Goal: Information Seeking & Learning: Find specific page/section

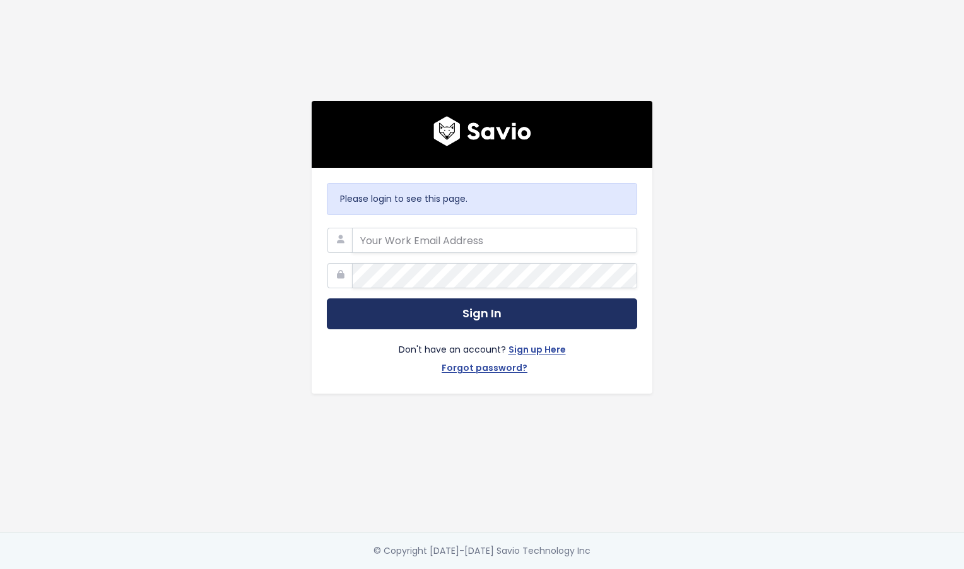
type input "[PERSON_NAME][EMAIL_ADDRESS][PERSON_NAME][DOMAIN_NAME]"
click at [424, 310] on button "Sign In" at bounding box center [482, 313] width 310 height 31
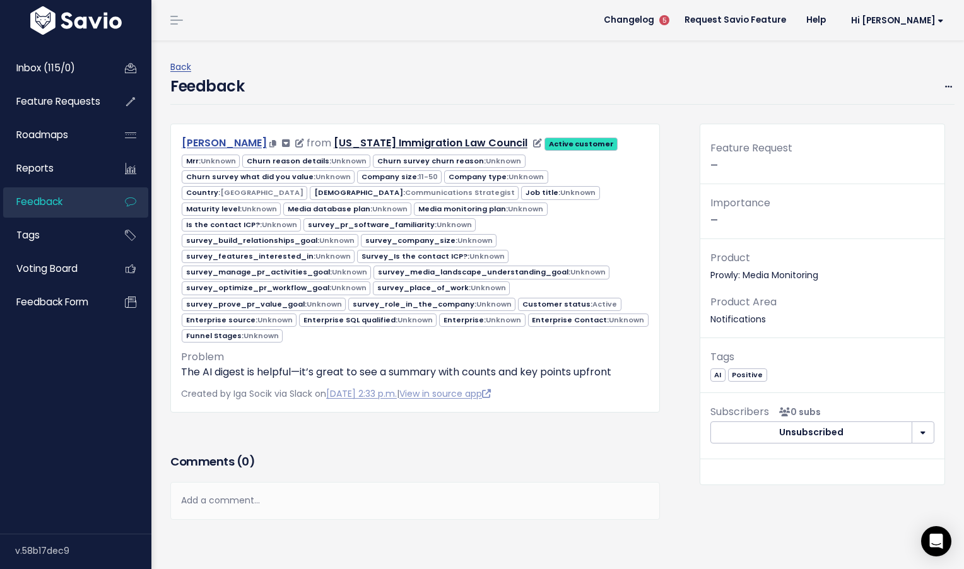
click at [214, 142] on link "[PERSON_NAME]" at bounding box center [224, 143] width 85 height 15
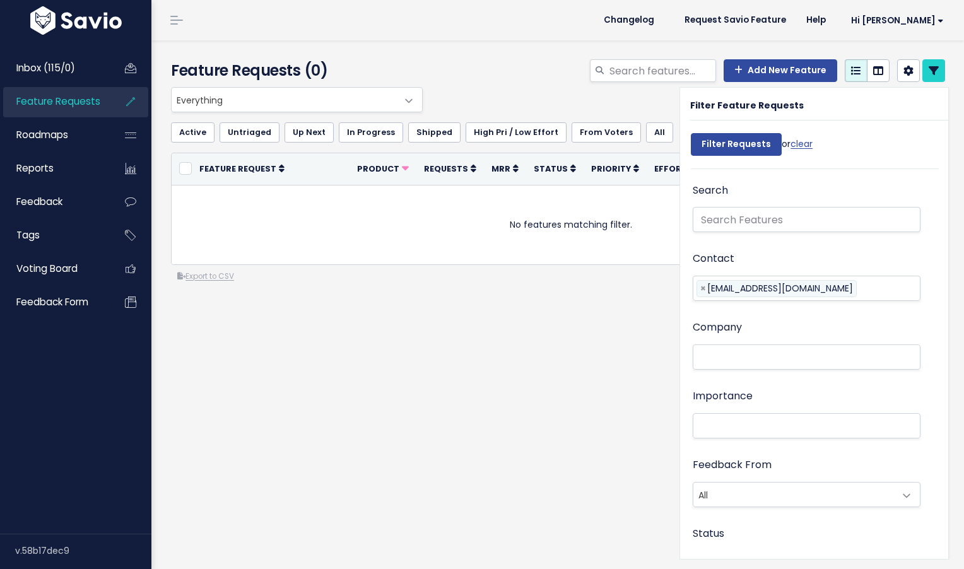
select select
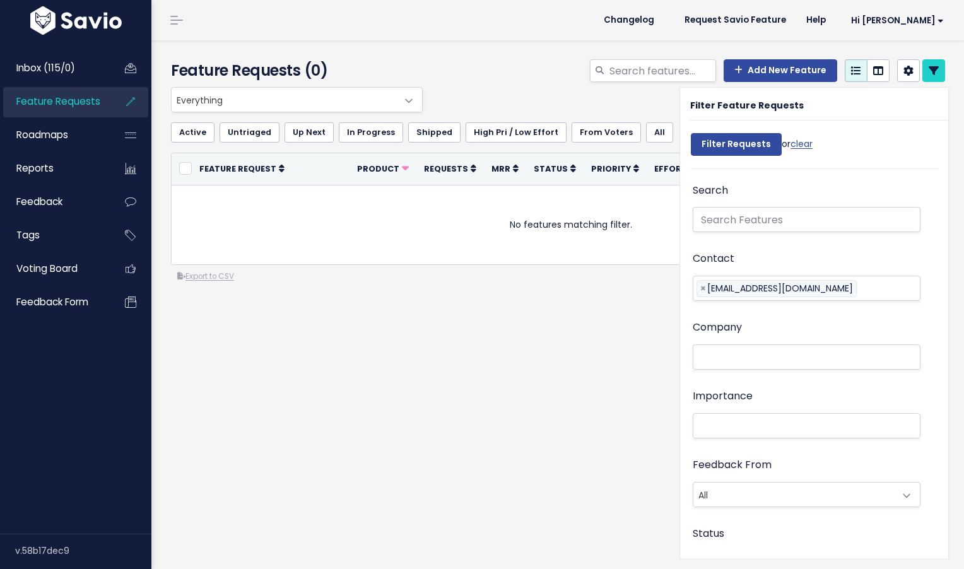
select select
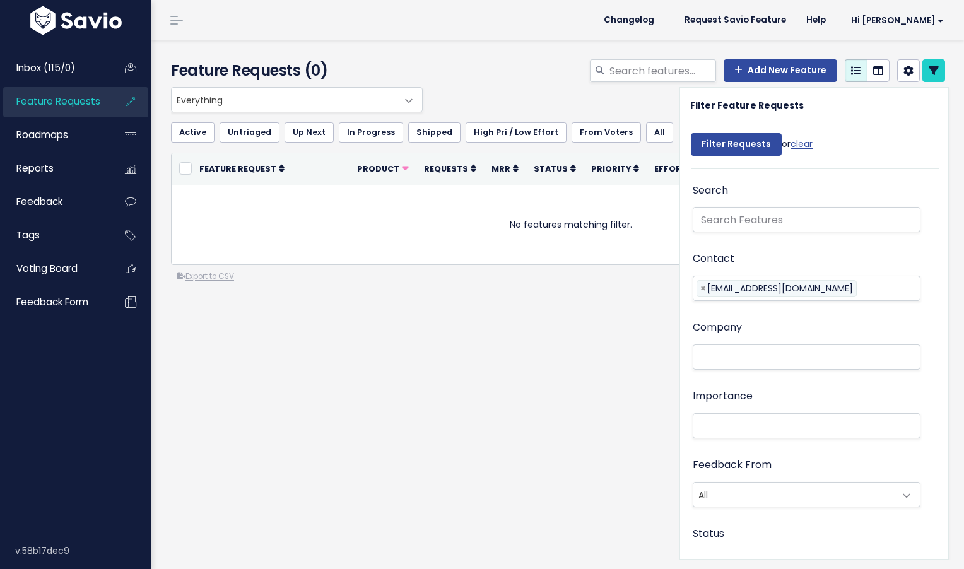
select select
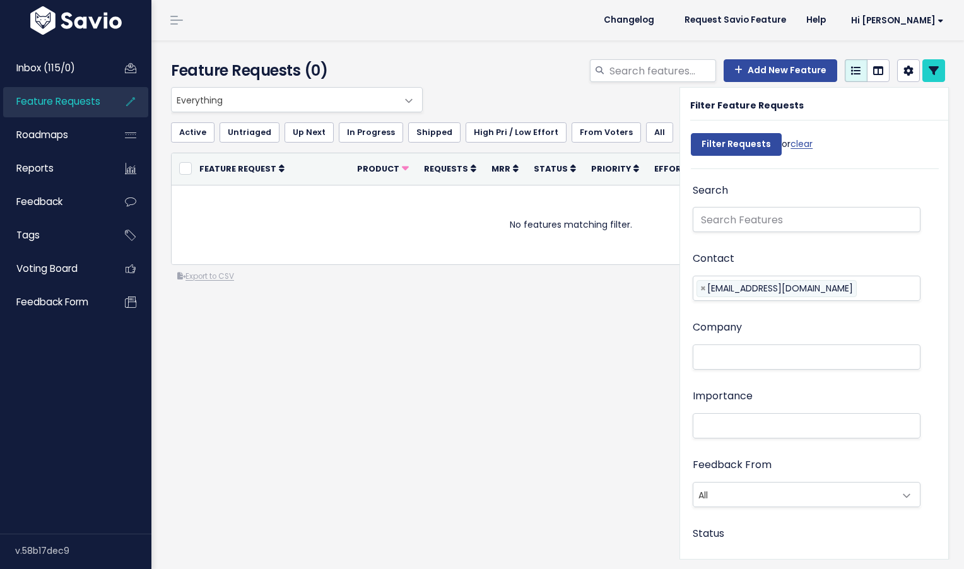
select select
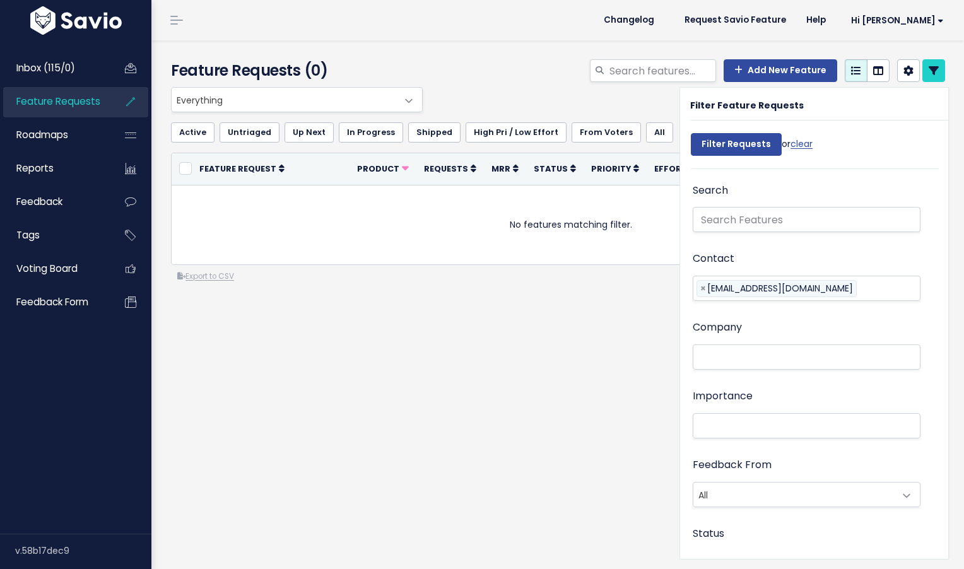
select select
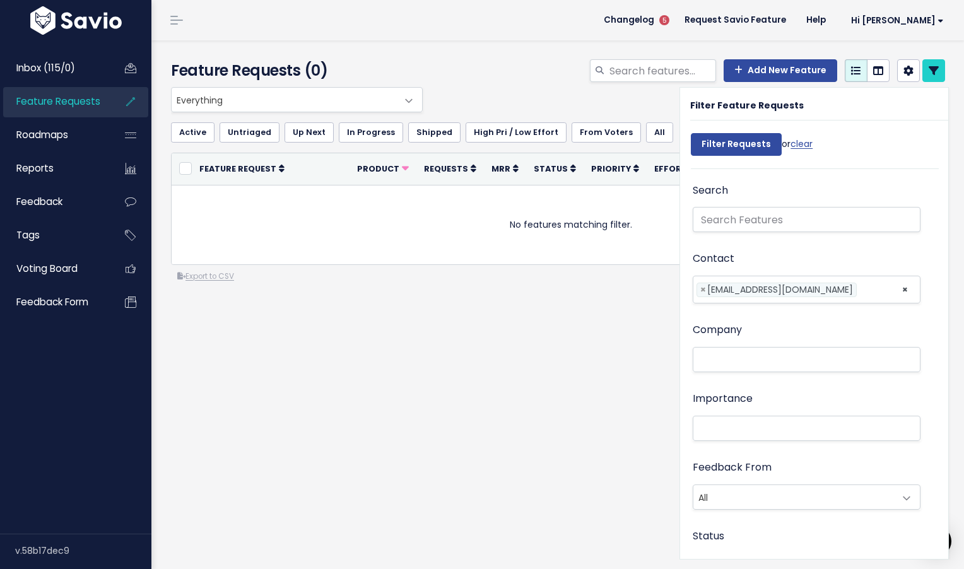
click at [729, 291] on span "gtervalon@txilc.org" at bounding box center [780, 289] width 146 height 13
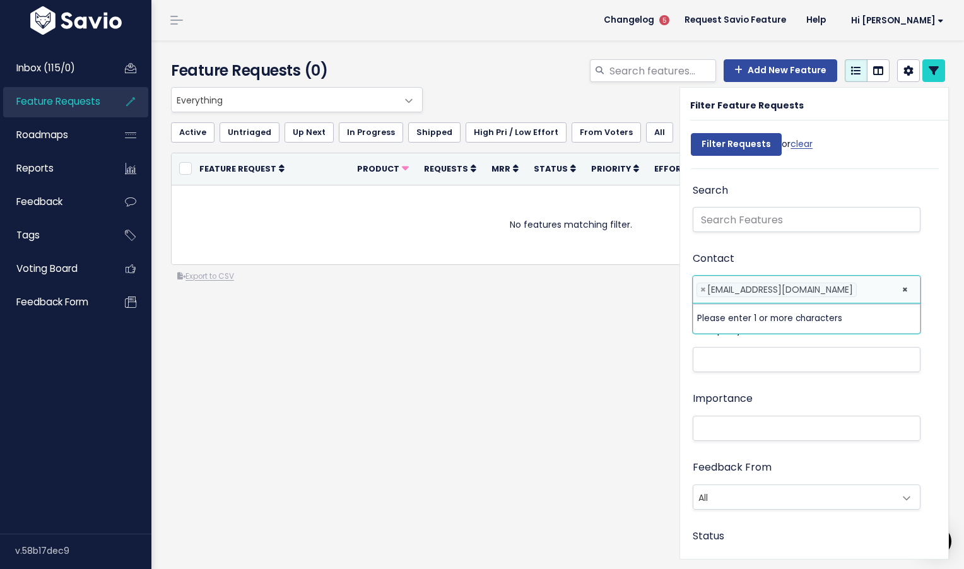
click at [718, 291] on span "gtervalon@txilc.org" at bounding box center [780, 289] width 146 height 13
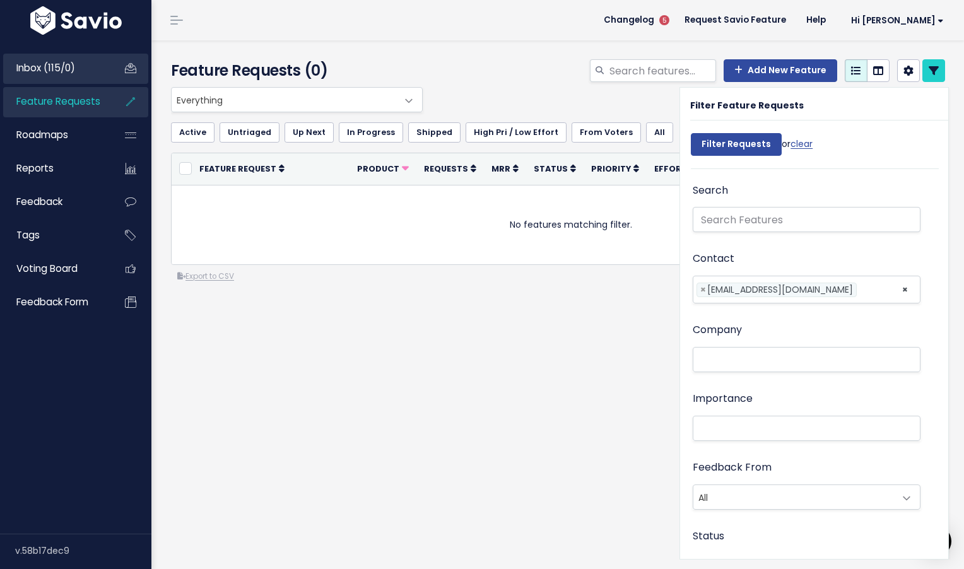
click at [50, 69] on span "Inbox (115/0)" at bounding box center [45, 67] width 59 height 13
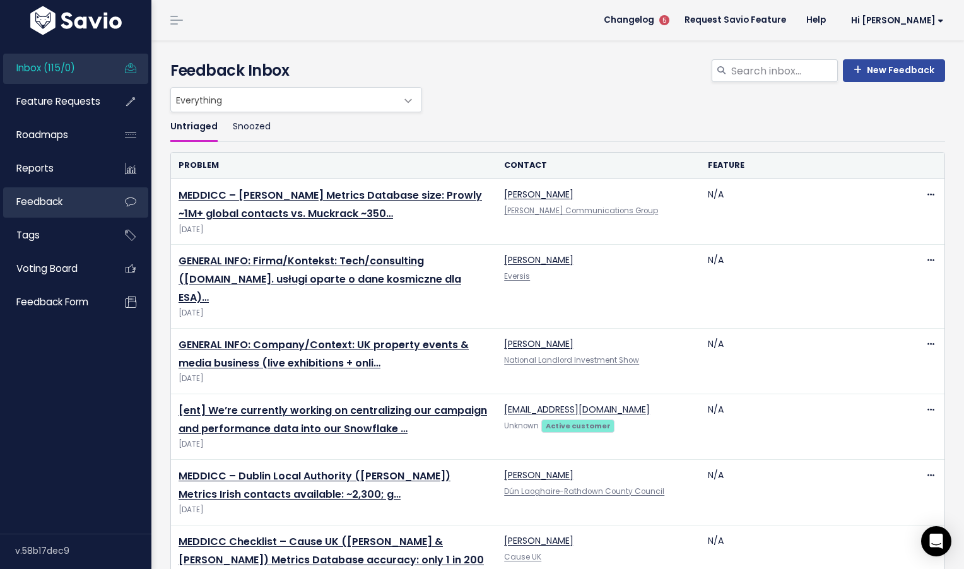
click at [38, 196] on span "Feedback" at bounding box center [39, 201] width 46 height 13
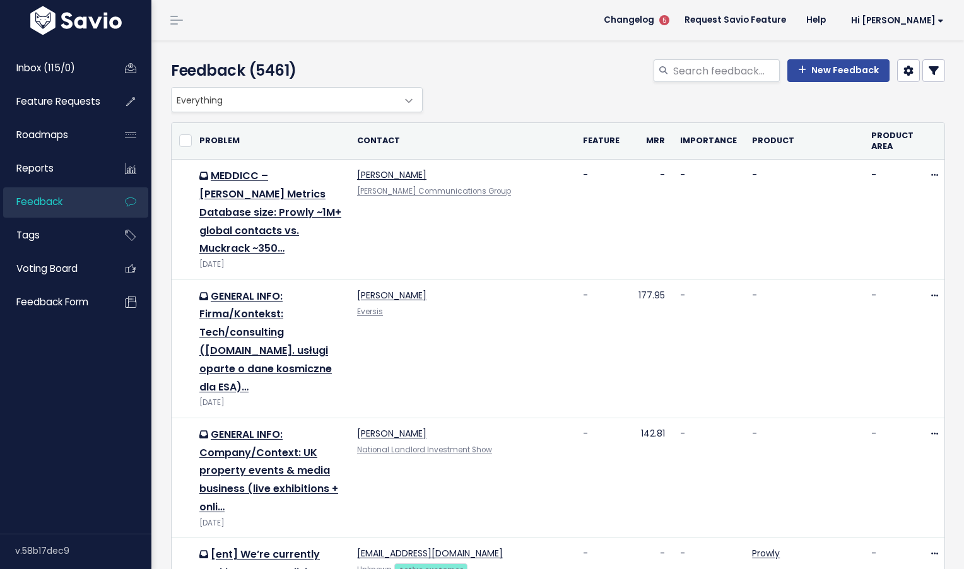
click at [933, 71] on icon at bounding box center [933, 71] width 10 height 10
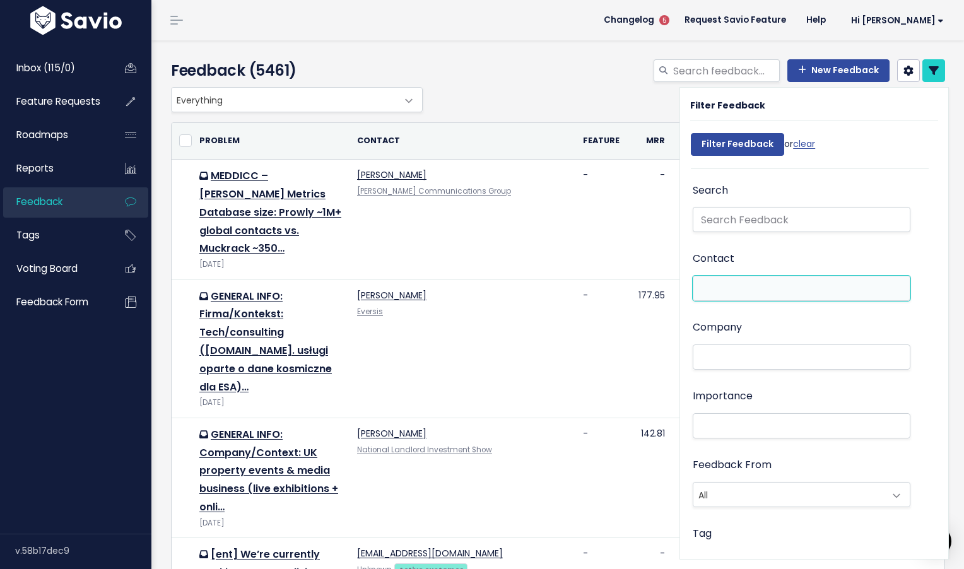
click at [786, 296] on ul at bounding box center [801, 288] width 216 height 24
click at [745, 291] on li at bounding box center [798, 288] width 204 height 13
paste input "Giselle Tervalon,"
type input "Giselle Tervalon"
select select "88875189"
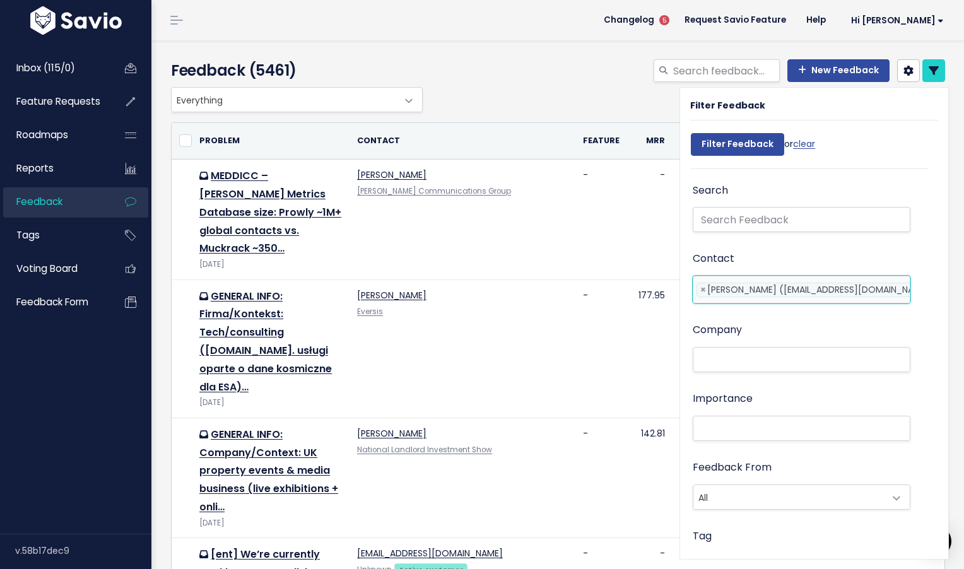
scroll to position [0, 3]
click at [740, 149] on input "Filter Feedback" at bounding box center [737, 144] width 93 height 23
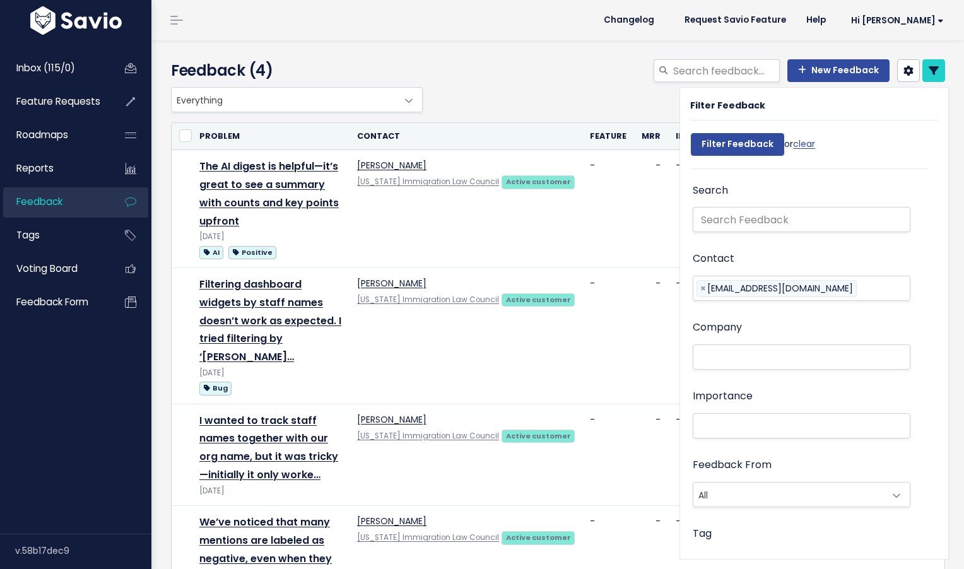
select select
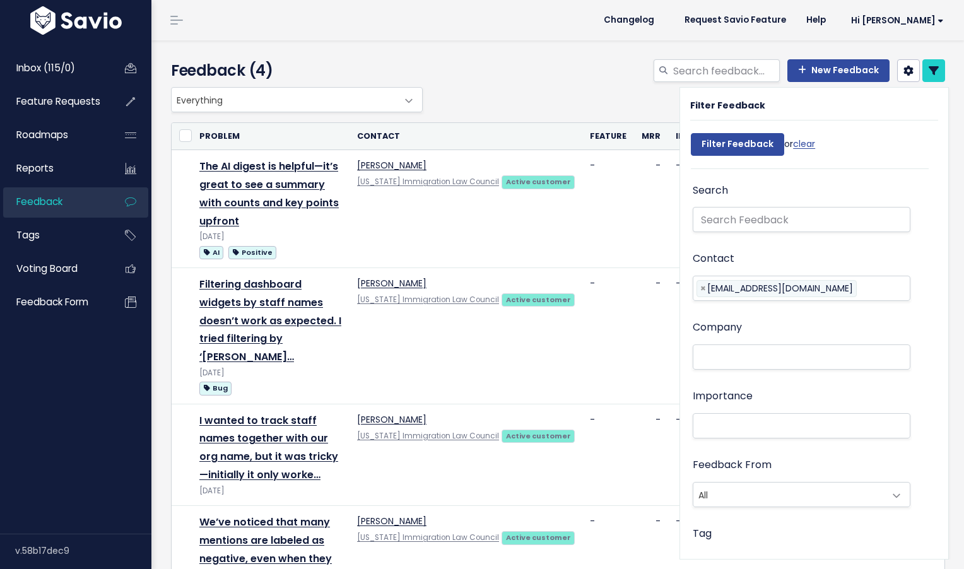
select select
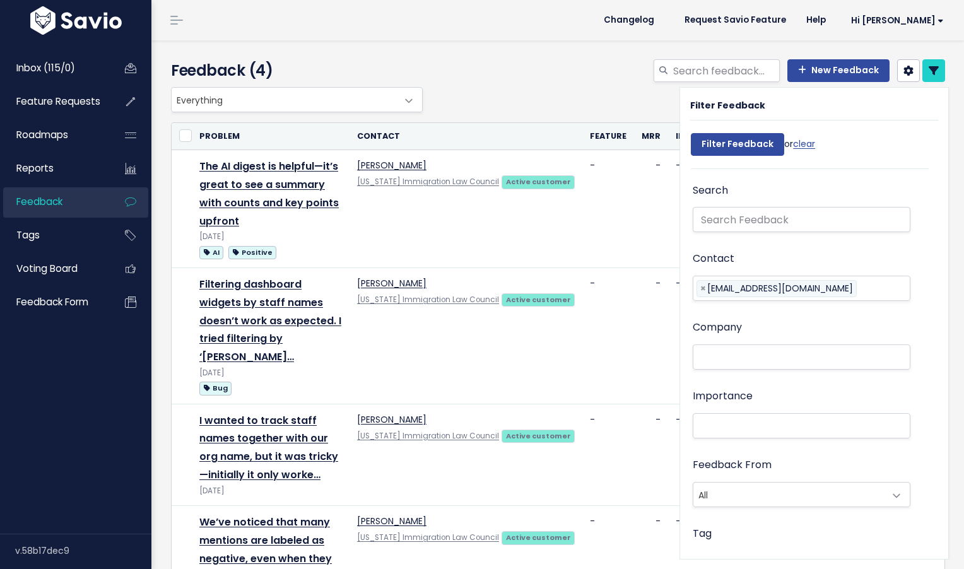
select select
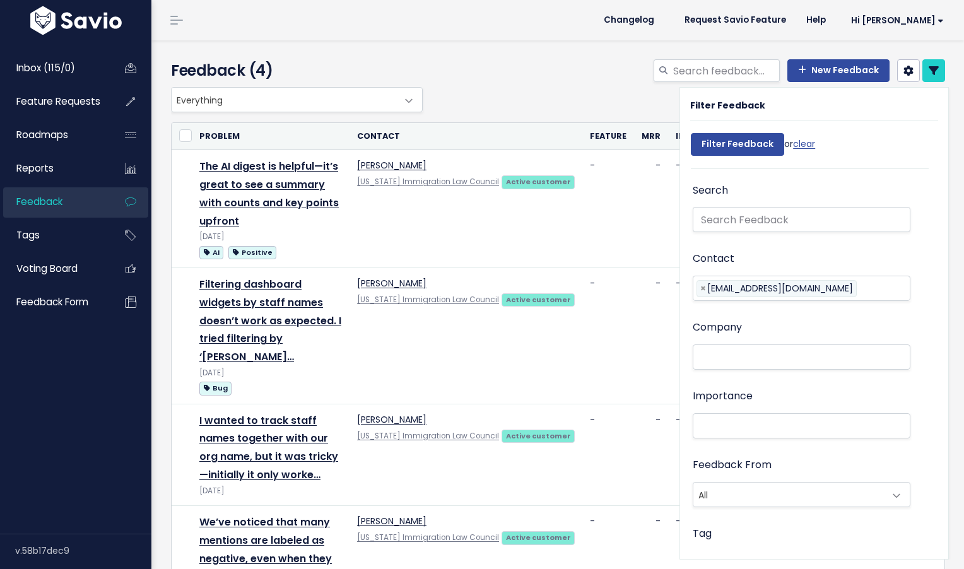
select select
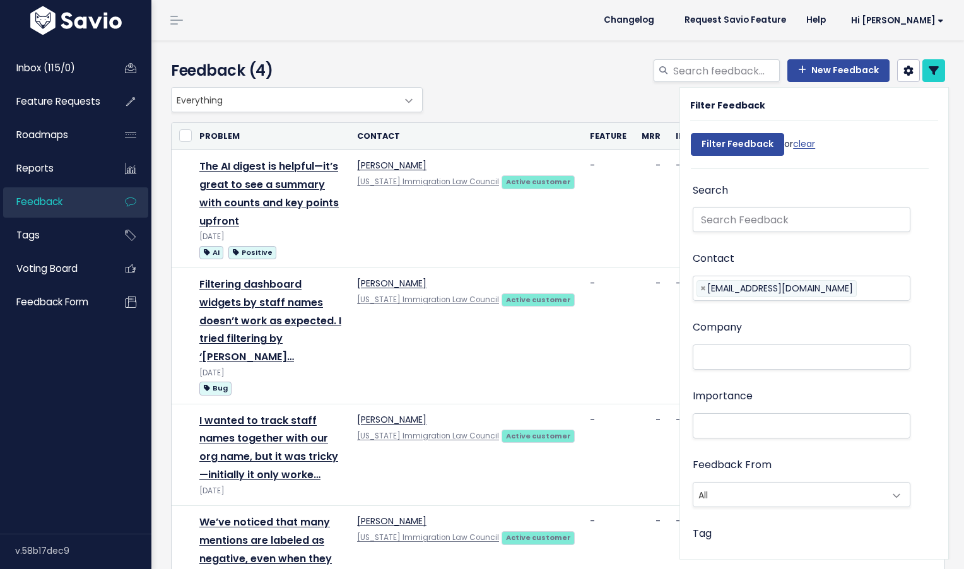
select select
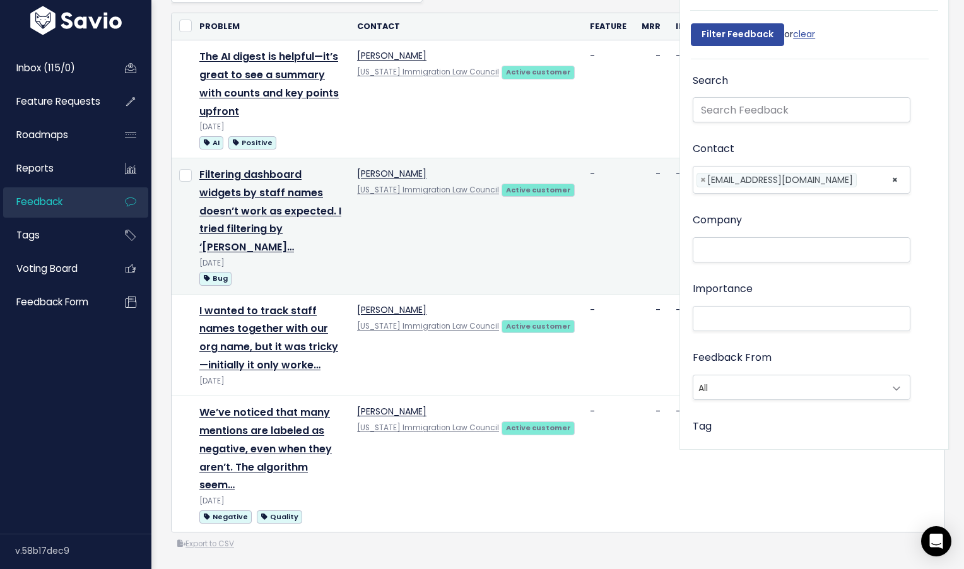
scroll to position [112, 0]
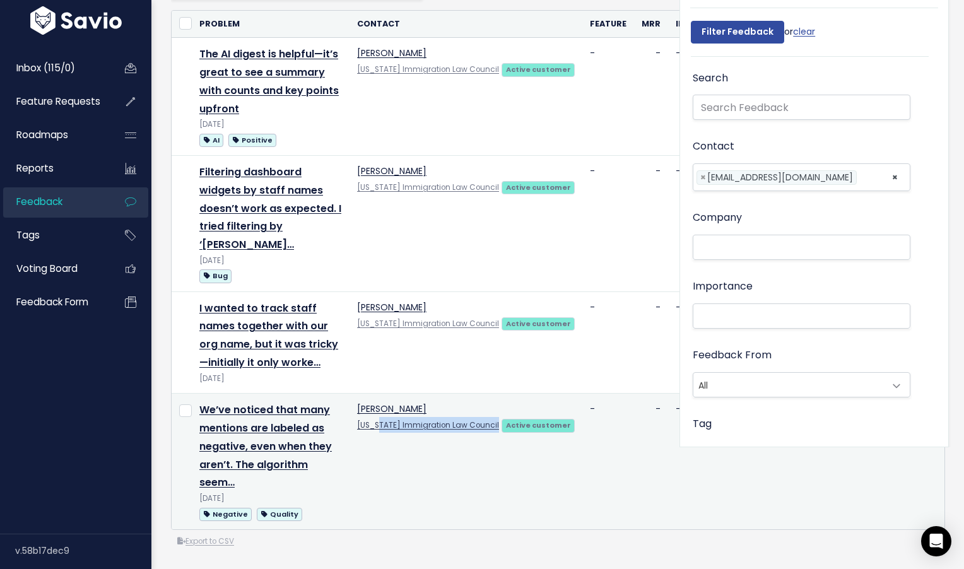
drag, startPoint x: 354, startPoint y: 407, endPoint x: 474, endPoint y: 408, distance: 119.8
click at [474, 408] on td "Giselle Tervalon Texas Immigration Law Council Active customer" at bounding box center [465, 462] width 233 height 136
copy link "Texas Immigration Law Council"
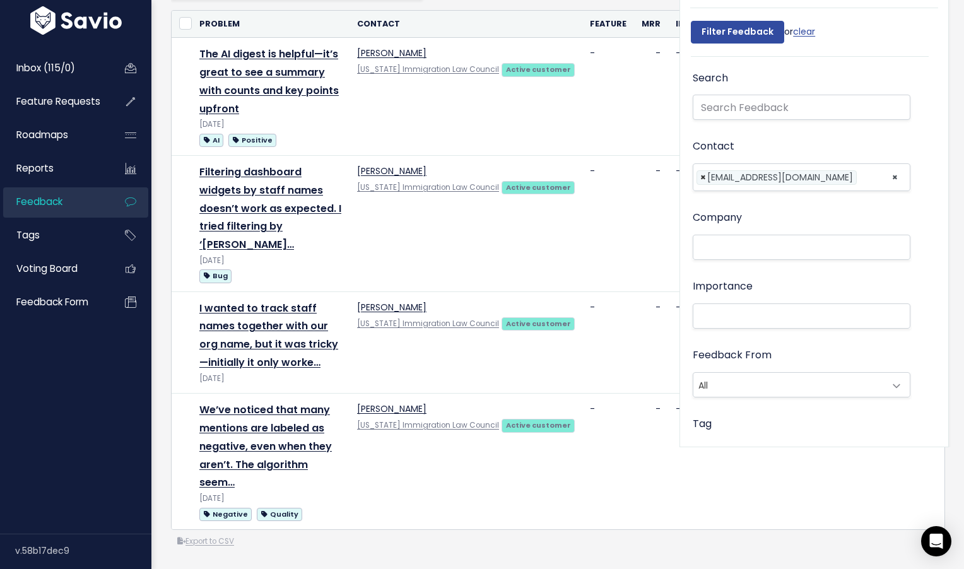
click at [704, 177] on span "×" at bounding box center [703, 177] width 6 height 13
select select
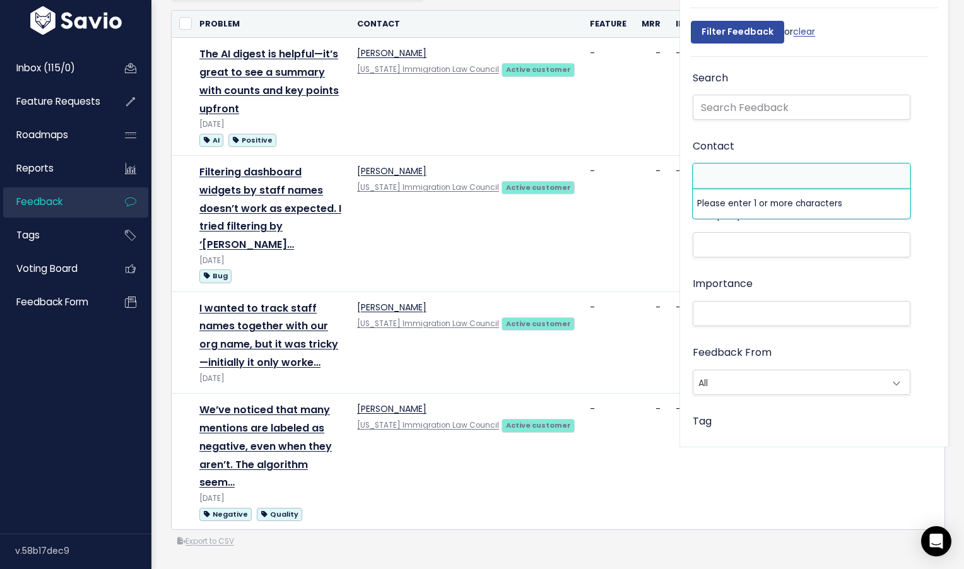
click at [711, 249] on li at bounding box center [798, 244] width 204 height 13
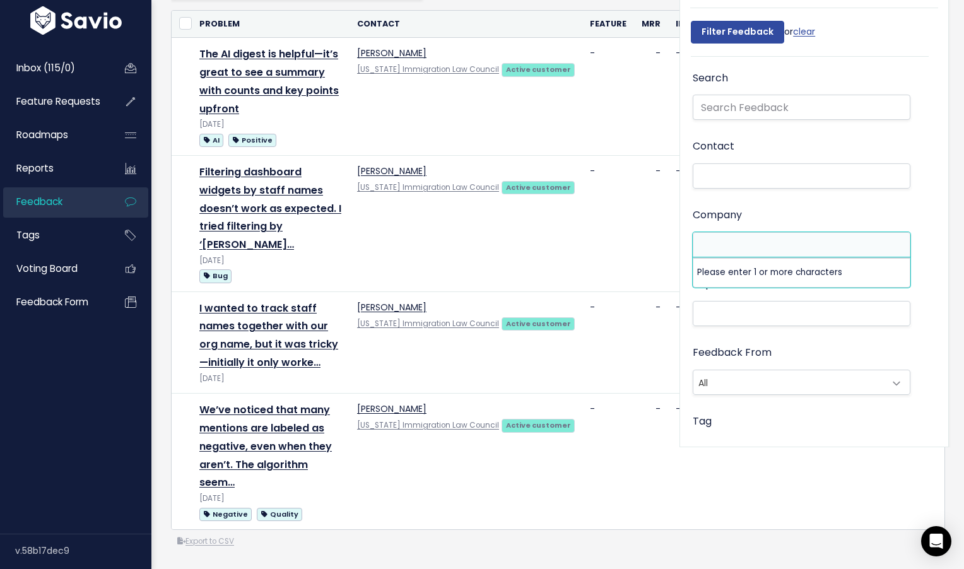
paste input "[US_STATE] Immigration Law Council"
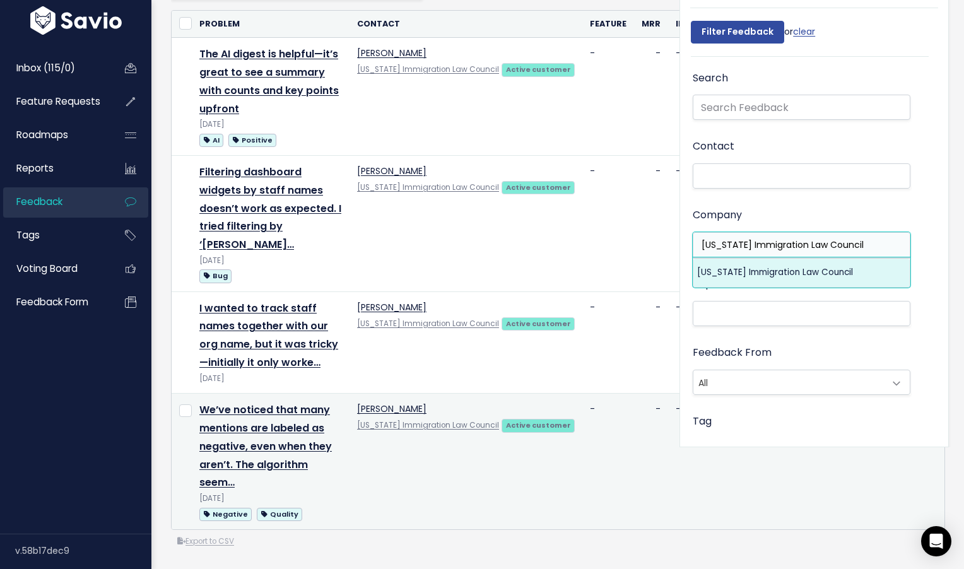
type input "[US_STATE] Immigration Law Council"
select select "15772775"
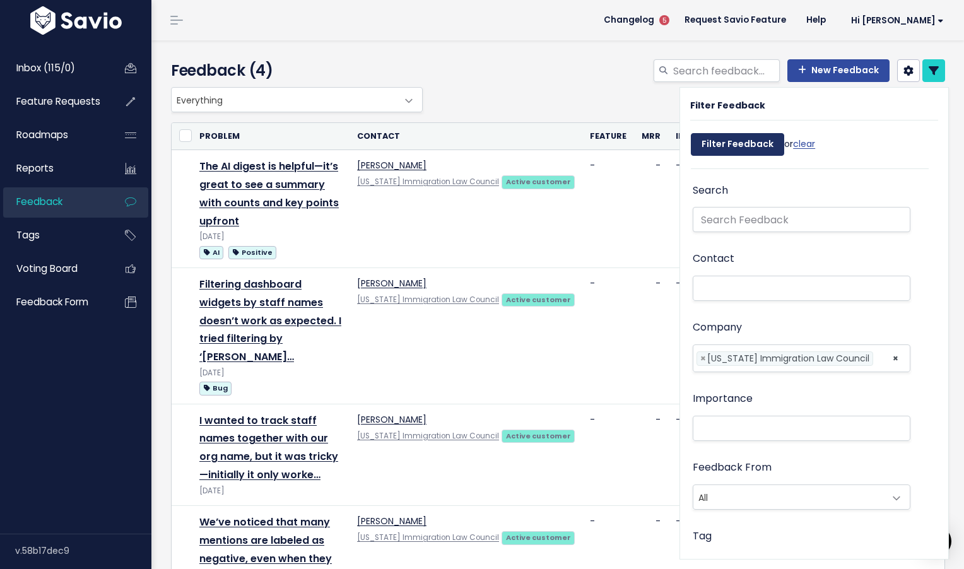
click at [718, 151] on input "Filter Feedback" at bounding box center [737, 144] width 93 height 23
select select
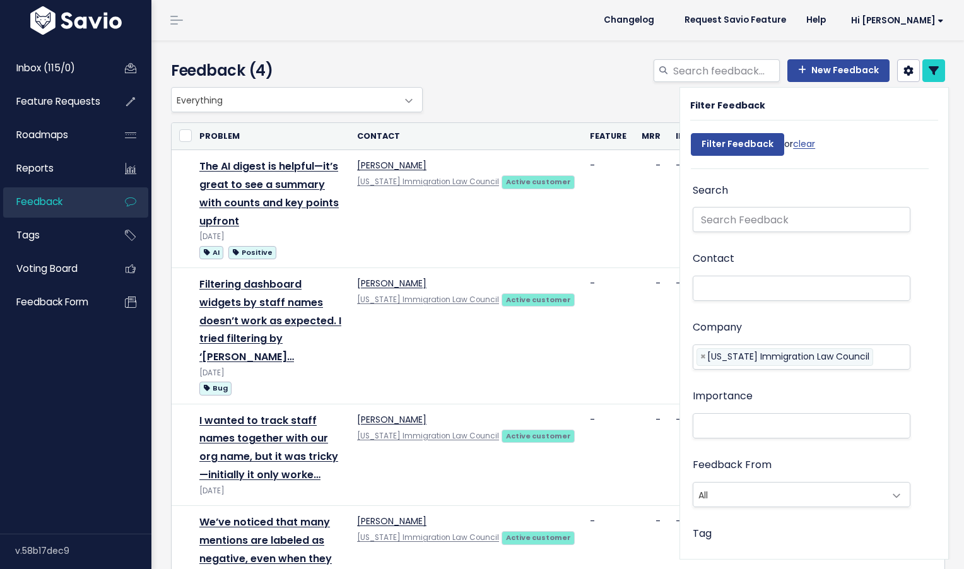
select select
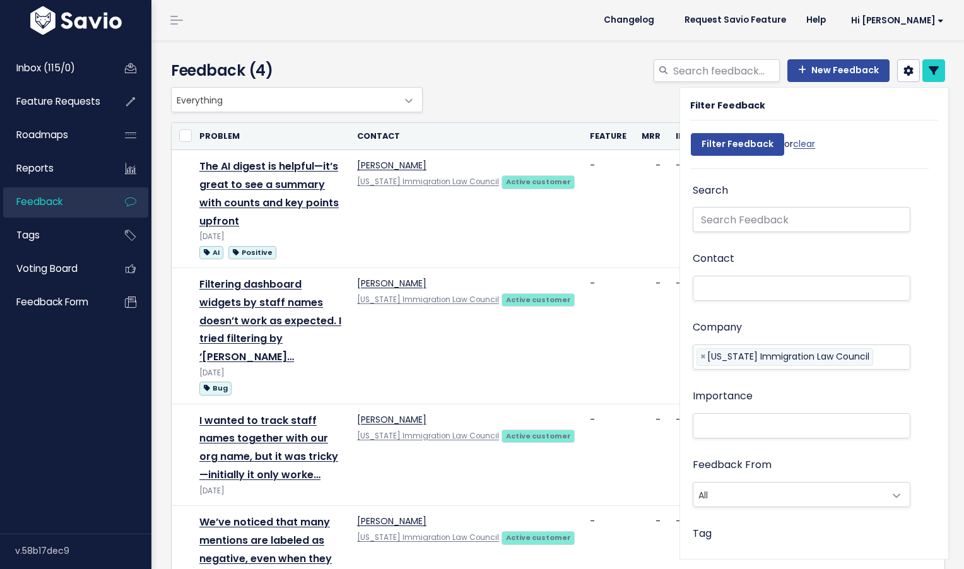
select select
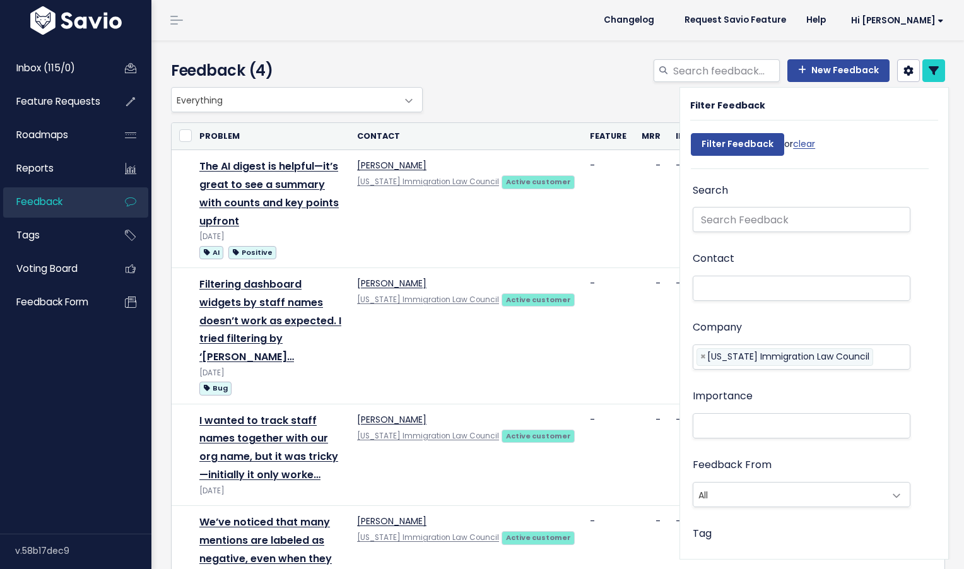
select select
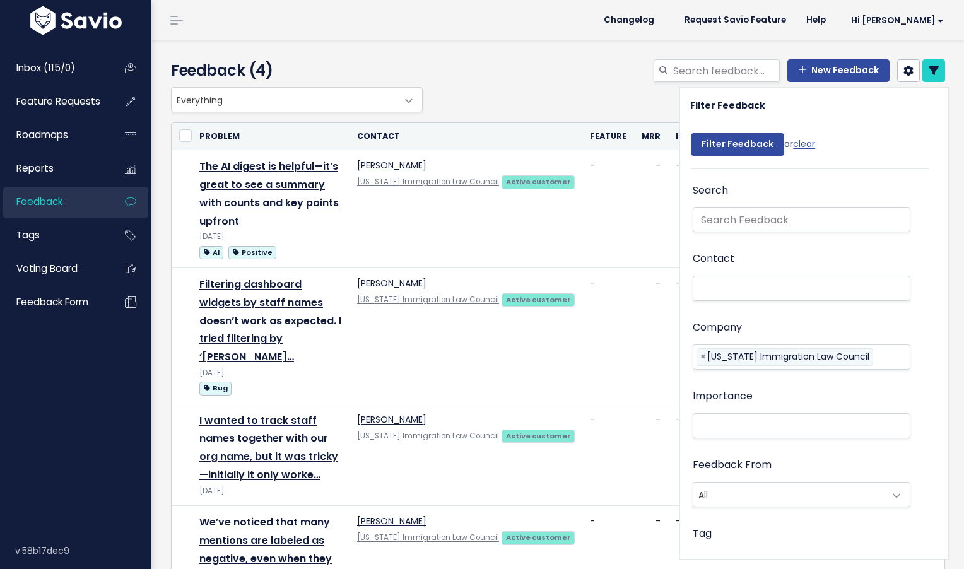
select select
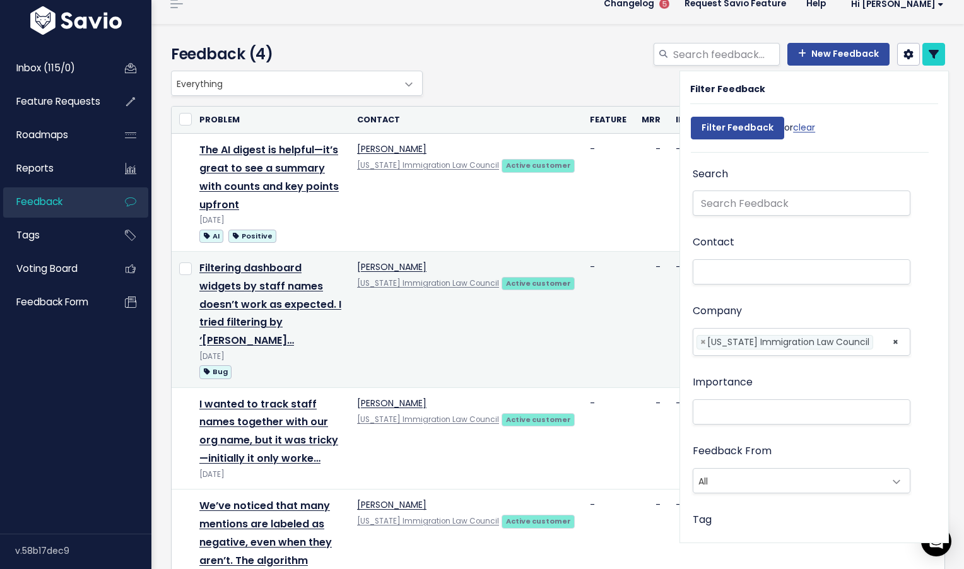
scroll to position [16, 0]
